Goal: Information Seeking & Learning: Learn about a topic

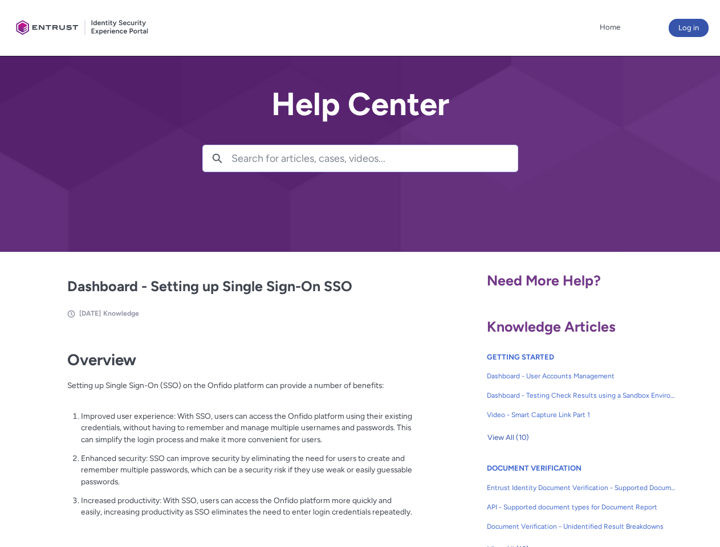
click at [217, 158] on lightning-primitive-icon "button" at bounding box center [217, 157] width 10 height 9
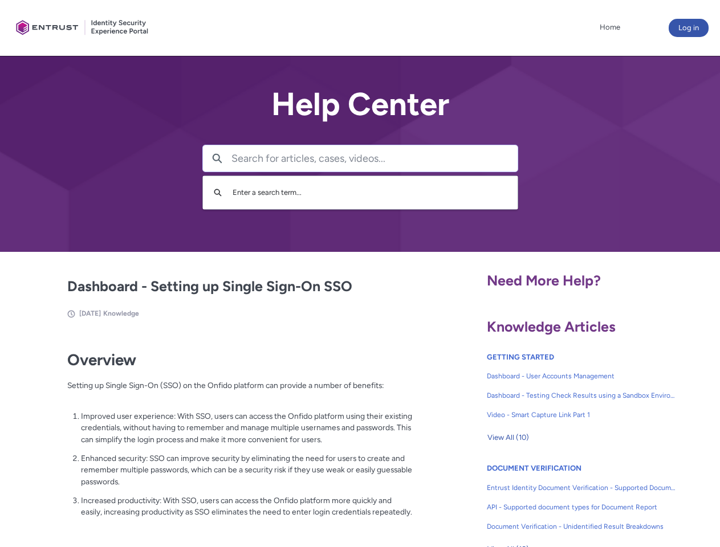
click at [218, 436] on p "Improved user experience: With SSO, users can access the Onfido platform using …" at bounding box center [247, 427] width 332 height 35
click at [508, 438] on span "View All (10)" at bounding box center [508, 437] width 42 height 17
click at [550, 499] on link "API - Supported document types for Document Report" at bounding box center [581, 506] width 189 height 19
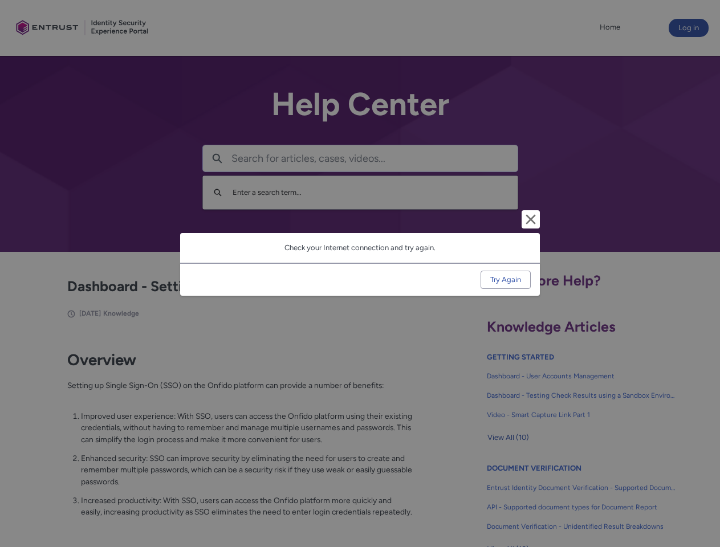
click at [701, 499] on div "Cancel and close Check your Internet connection and try again. Try Again" at bounding box center [360, 273] width 720 height 547
